Goal: Information Seeking & Learning: Find specific fact

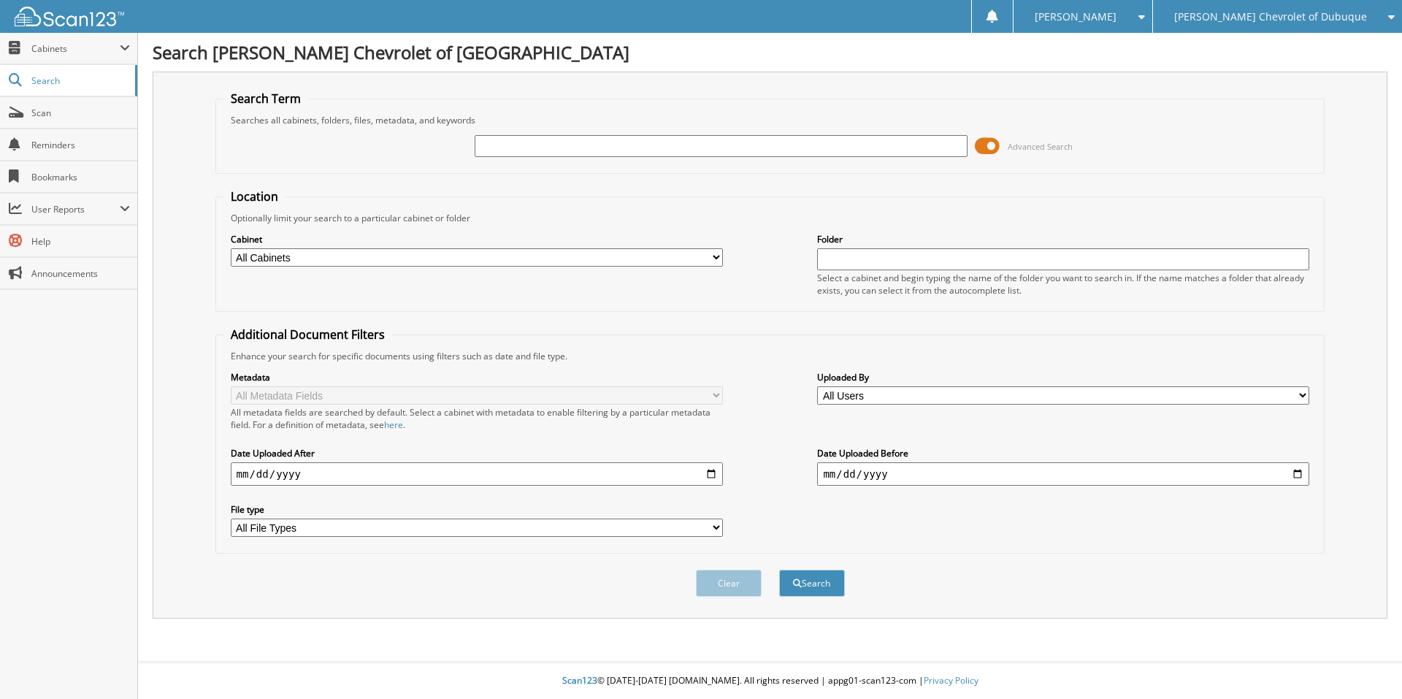
paste input "29735"
type input "29735"
click at [821, 578] on button "Search" at bounding box center [812, 583] width 66 height 27
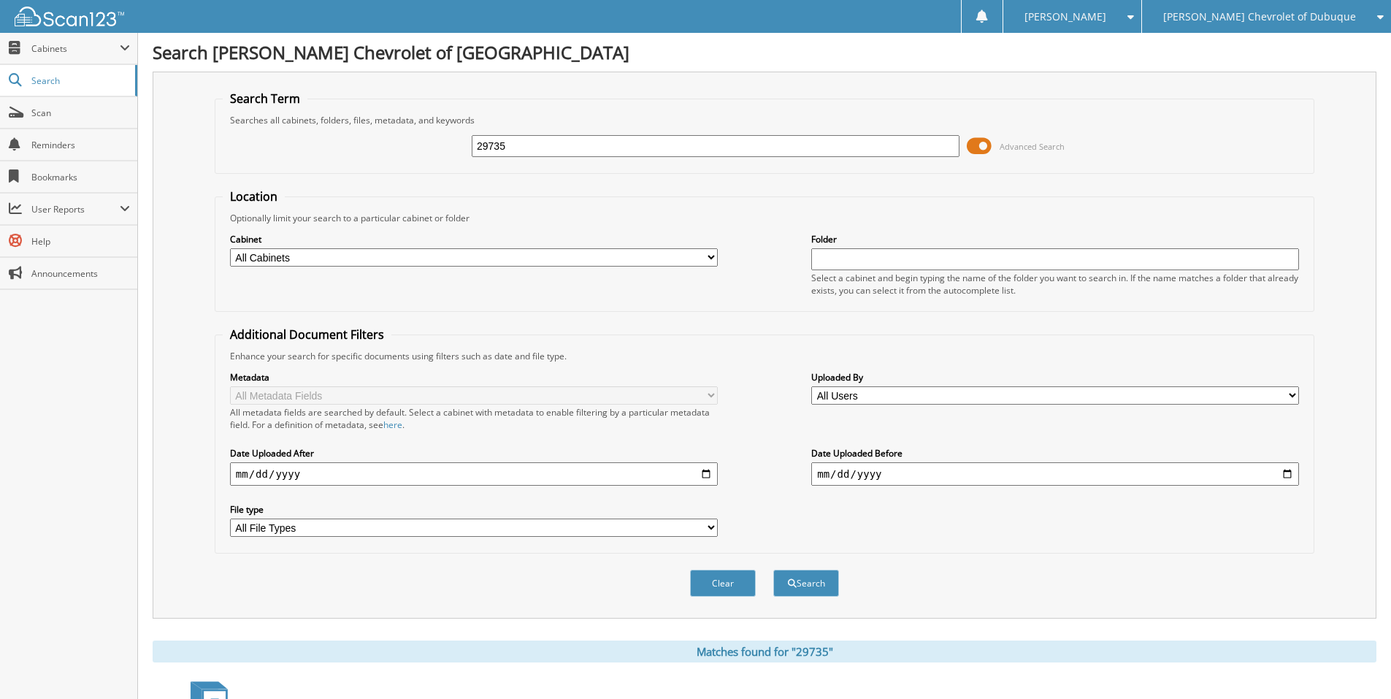
click at [584, 147] on input "29735" at bounding box center [716, 146] width 488 height 22
click at [356, 257] on select "All Cabinets PARTS SERVICE RO NEEDS FILING" at bounding box center [474, 257] width 488 height 18
click at [119, 47] on span "Cabinets" at bounding box center [75, 48] width 88 height 12
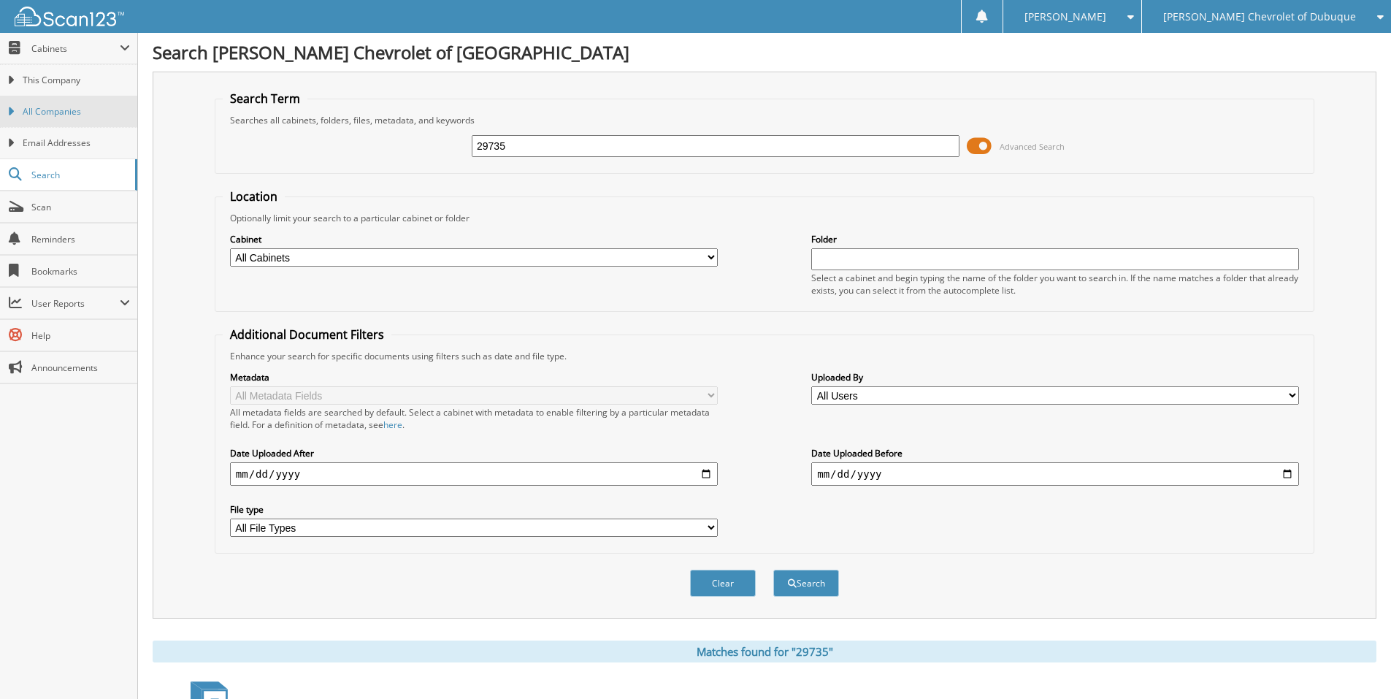
click at [69, 113] on span "All Companies" at bounding box center [76, 111] width 107 height 13
click at [11, 109] on icon at bounding box center [10, 111] width 7 height 13
click at [9, 81] on icon at bounding box center [10, 80] width 7 height 13
